Goal: Task Accomplishment & Management: Manage account settings

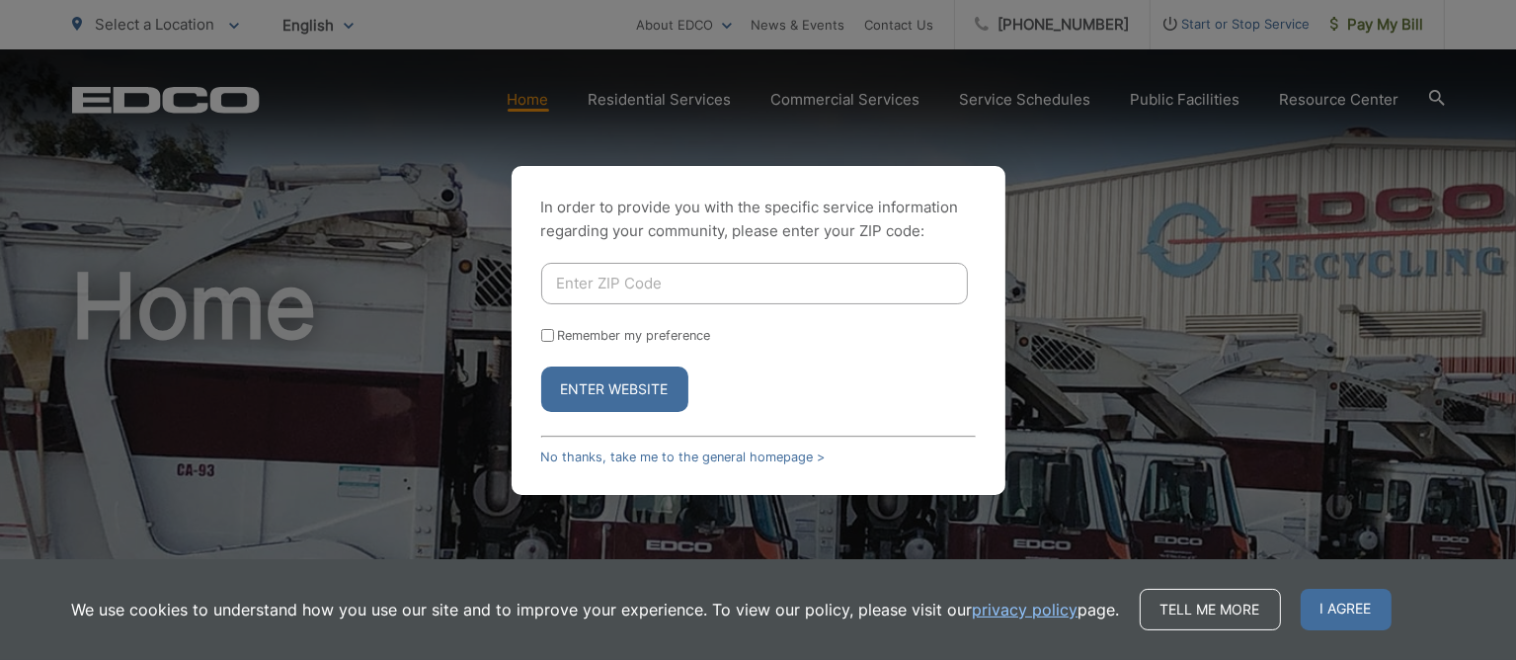
click at [635, 280] on input "Enter ZIP Code" at bounding box center [754, 283] width 427 height 41
type input "91950"
click at [998, 349] on div "In order to provide you with the specific service information regarding your co…" at bounding box center [759, 330] width 494 height 329
click at [670, 401] on button "Enter Website" at bounding box center [614, 388] width 147 height 45
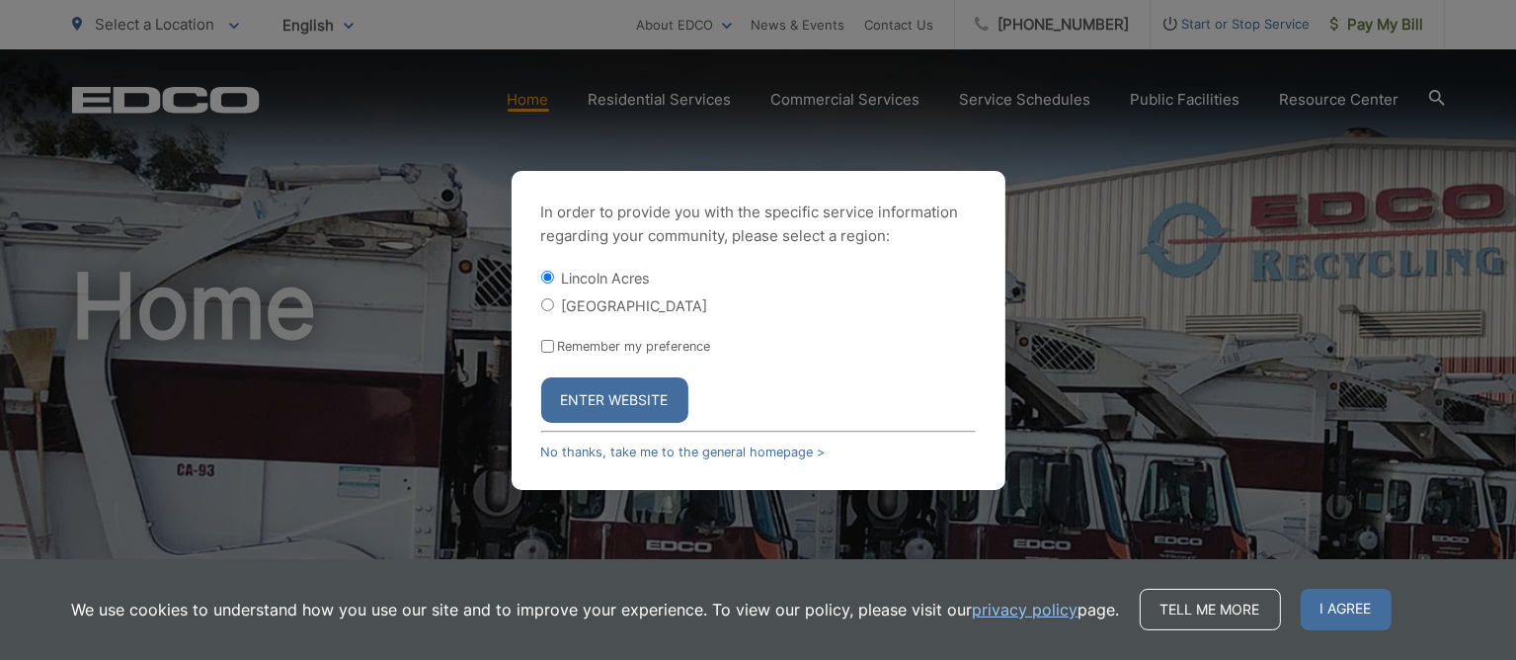
click at [549, 313] on div "[GEOGRAPHIC_DATA]" at bounding box center [758, 305] width 435 height 20
click at [550, 303] on body "Home Back Home Residential Services Overview Curbside Pickup Recycling Organic …" at bounding box center [758, 330] width 1516 height 660
click at [616, 394] on button "Enter Website" at bounding box center [614, 399] width 147 height 45
click at [684, 384] on button "Enter Website" at bounding box center [614, 399] width 147 height 45
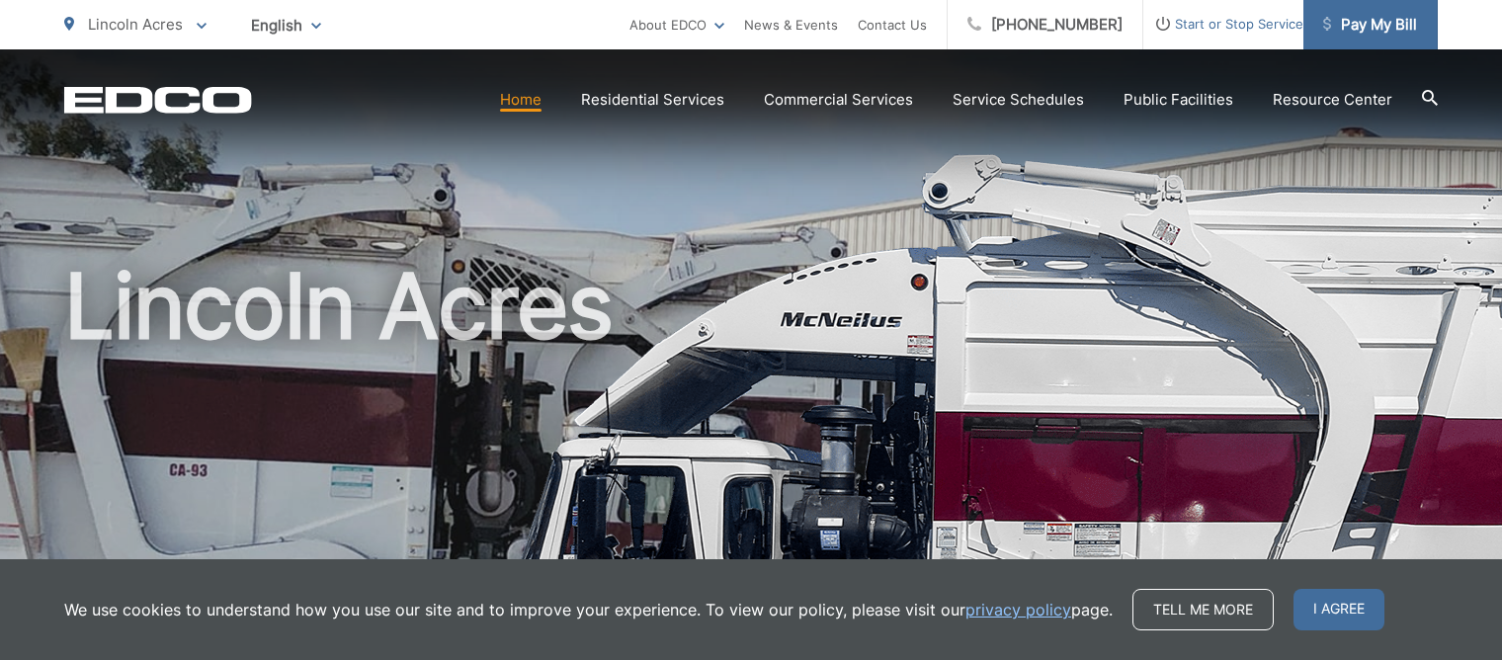
click at [1383, 24] on span "Pay My Bill" at bounding box center [1370, 25] width 94 height 24
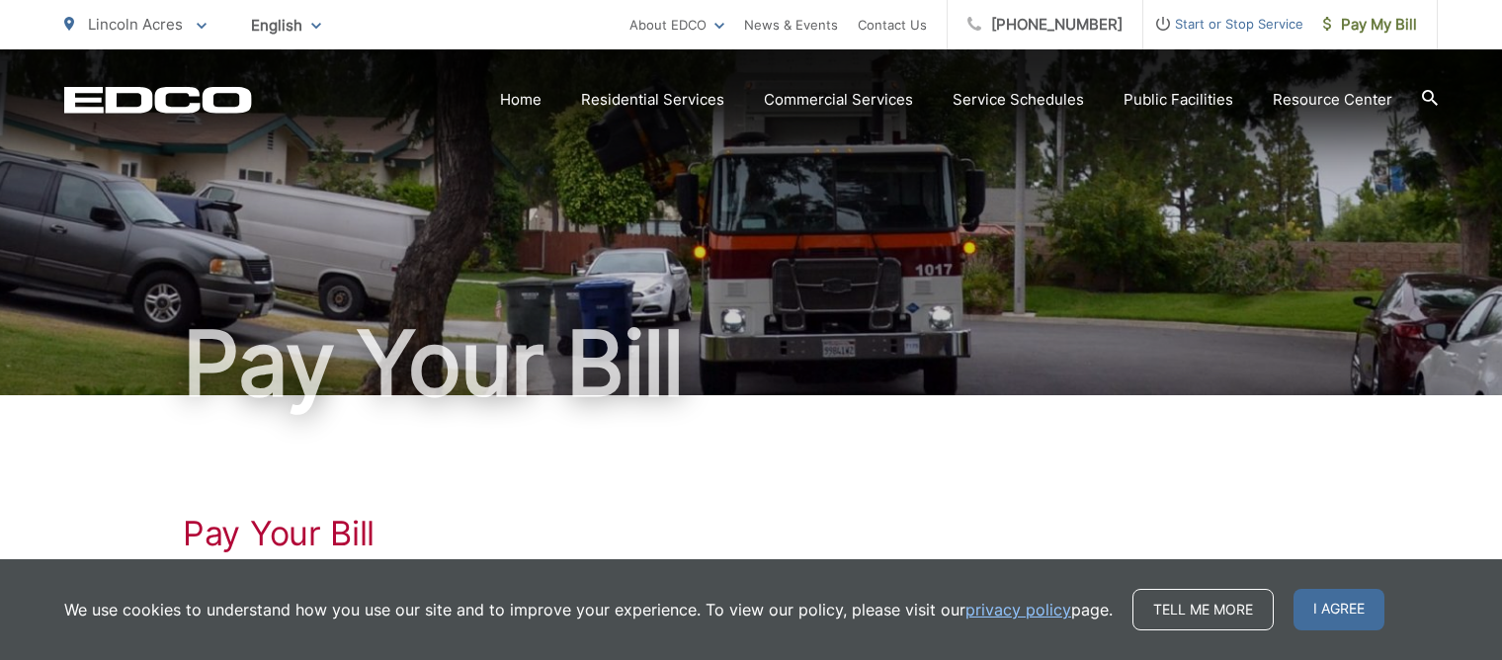
scroll to position [198, 0]
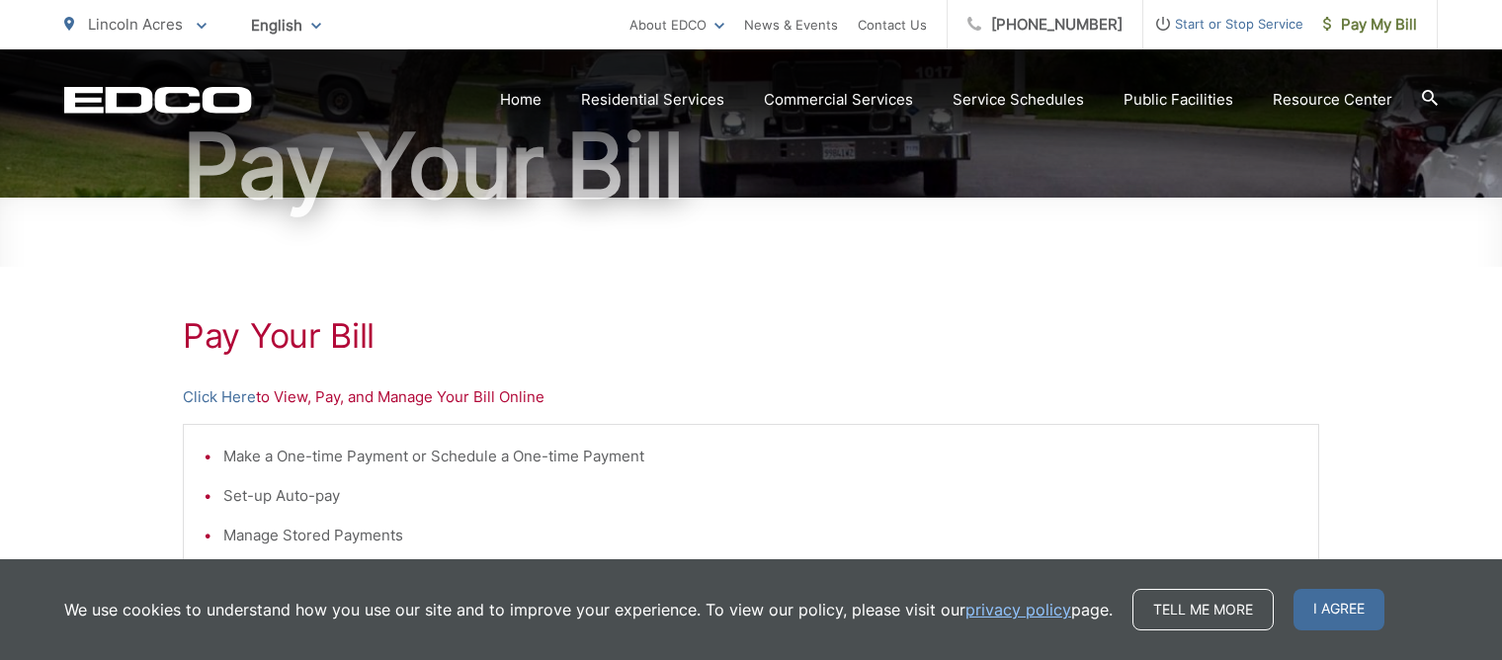
drag, startPoint x: 681, startPoint y: 525, endPoint x: 371, endPoint y: 462, distance: 315.4
click at [678, 524] on li "Manage Stored Payments" at bounding box center [760, 536] width 1075 height 24
click at [190, 395] on link "Click Here" at bounding box center [219, 397] width 73 height 24
